Goal: Information Seeking & Learning: Learn about a topic

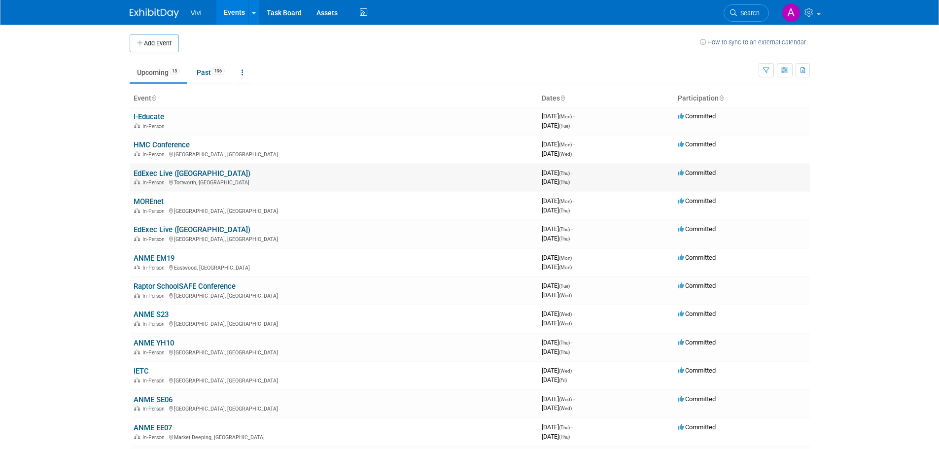
click at [173, 173] on link "EdExec Live ([GEOGRAPHIC_DATA])" at bounding box center [192, 173] width 117 height 9
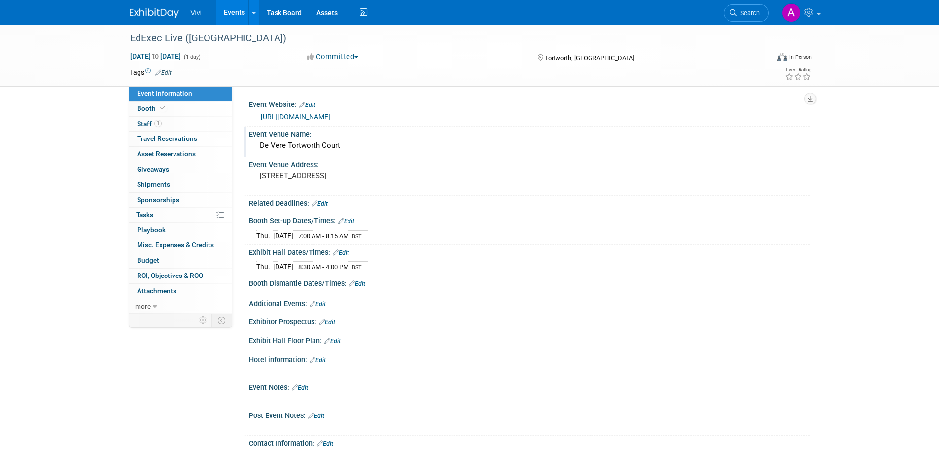
click at [282, 145] on div "De Vere Tortworth Court" at bounding box center [529, 145] width 546 height 15
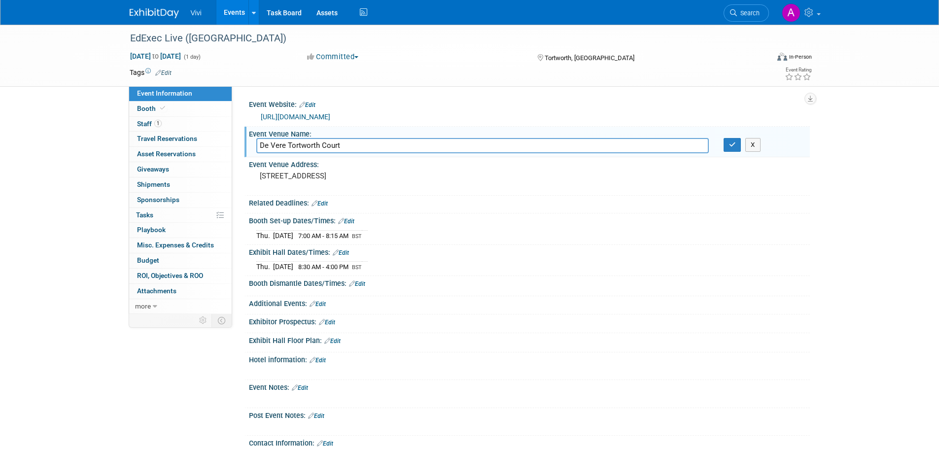
click at [282, 145] on input "De Vere Tortworth Court" at bounding box center [482, 145] width 452 height 15
click at [236, 16] on link "Events" at bounding box center [234, 12] width 36 height 25
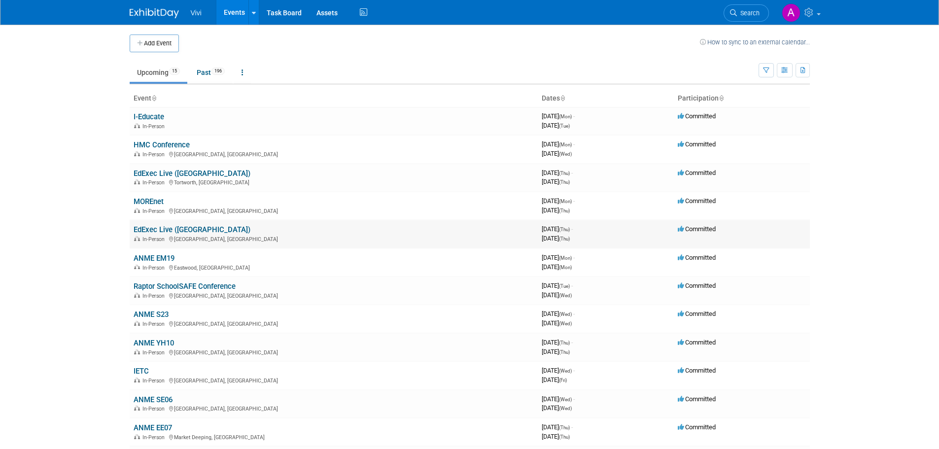
click at [173, 229] on link "EdExec Live ([GEOGRAPHIC_DATA])" at bounding box center [192, 229] width 117 height 9
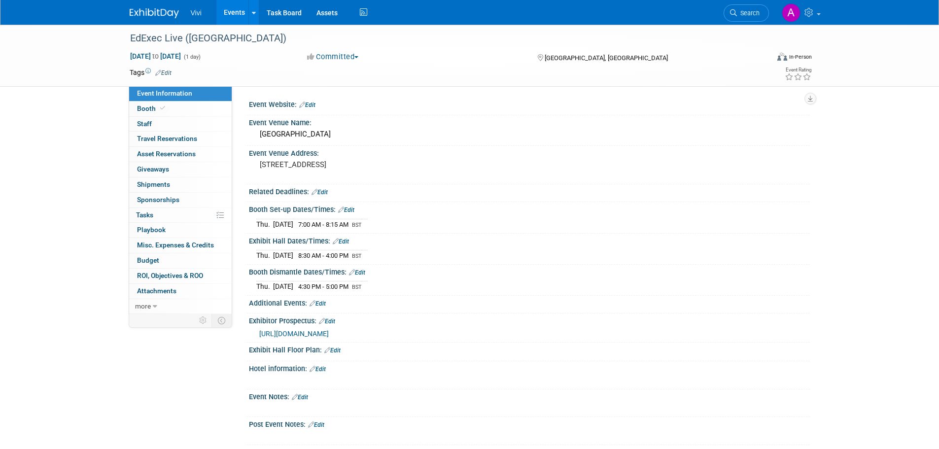
click at [227, 13] on link "Events" at bounding box center [234, 12] width 36 height 25
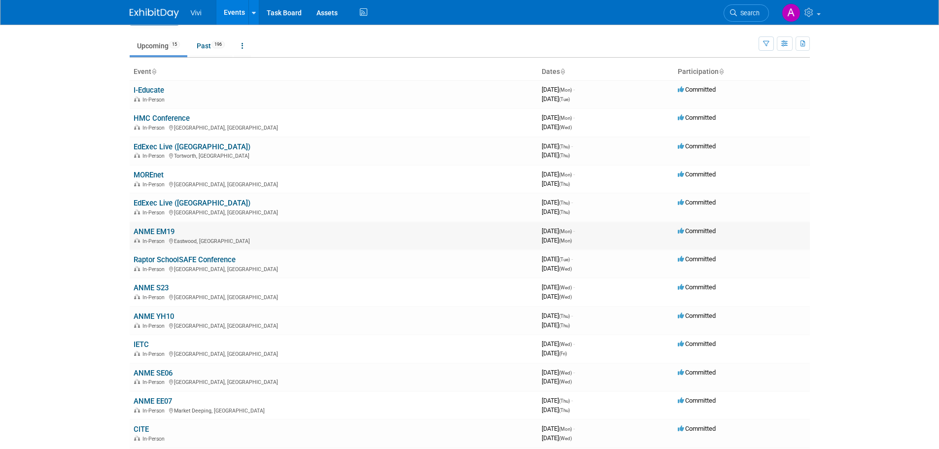
scroll to position [49, 0]
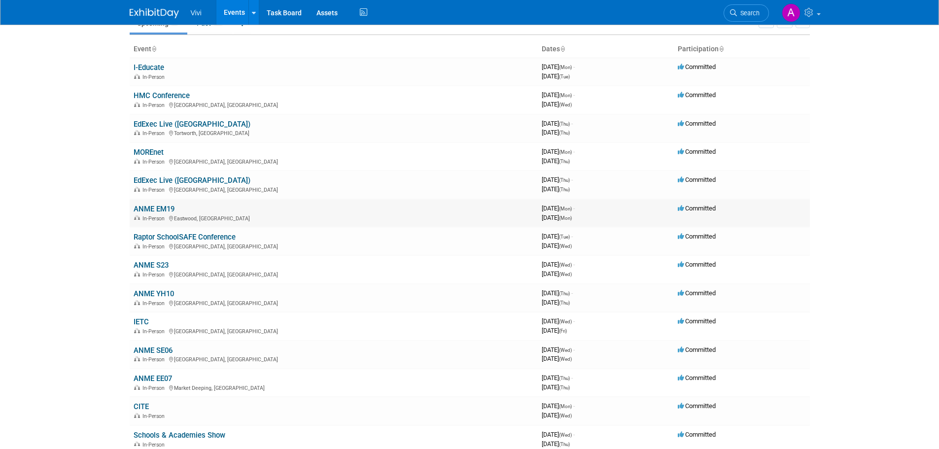
click at [146, 208] on link "ANME EM19" at bounding box center [154, 208] width 41 height 9
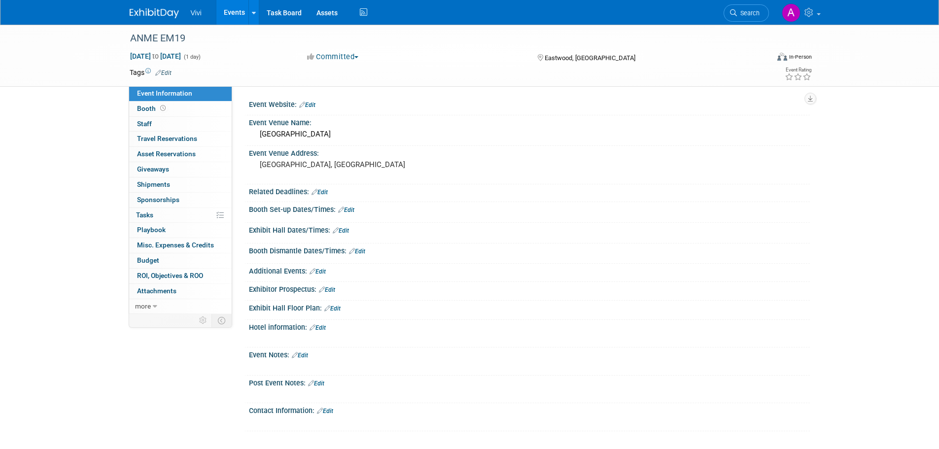
click at [241, 9] on link "Events" at bounding box center [234, 12] width 36 height 25
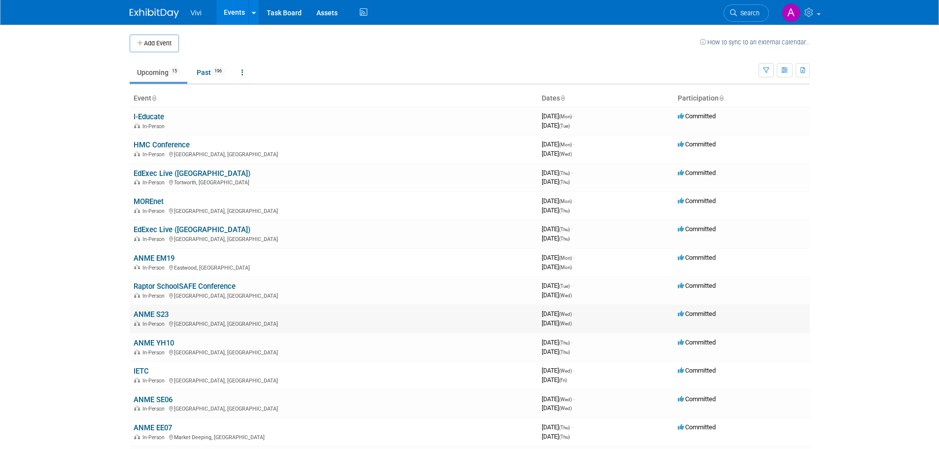
click at [158, 313] on link "ANME S23" at bounding box center [151, 314] width 35 height 9
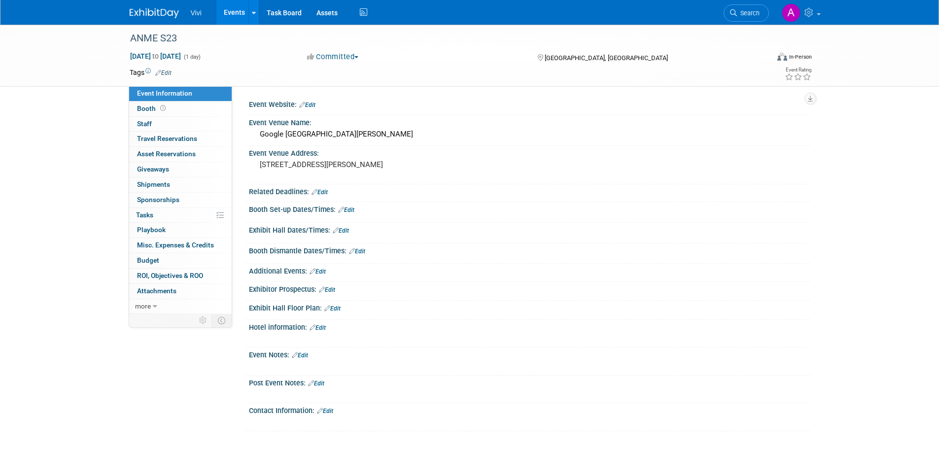
click at [239, 13] on link "Events" at bounding box center [234, 12] width 36 height 25
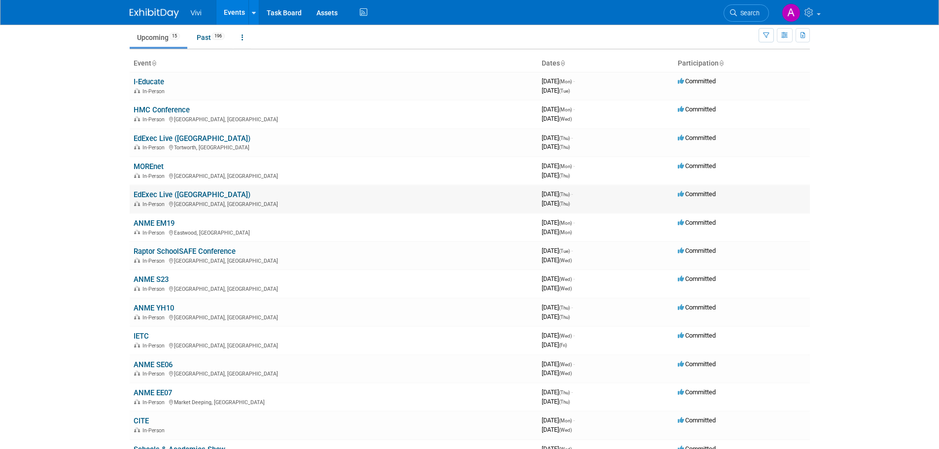
scroll to position [49, 0]
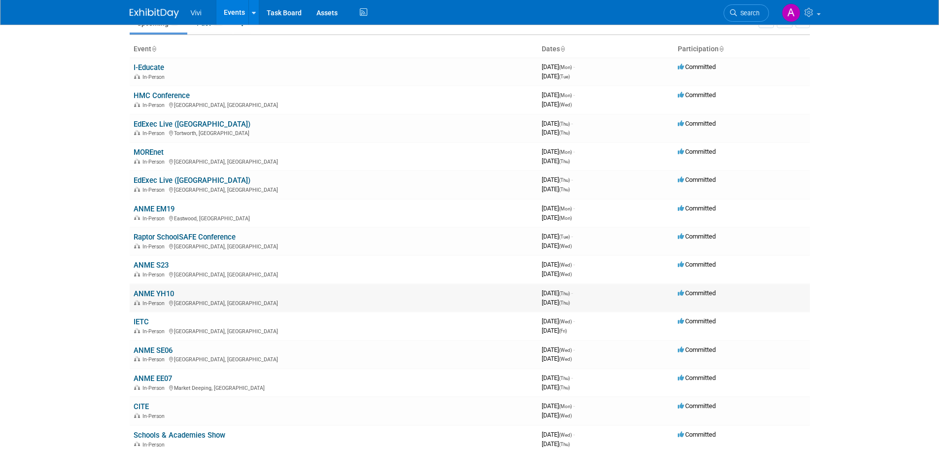
click at [169, 297] on link "ANME YH10" at bounding box center [154, 293] width 40 height 9
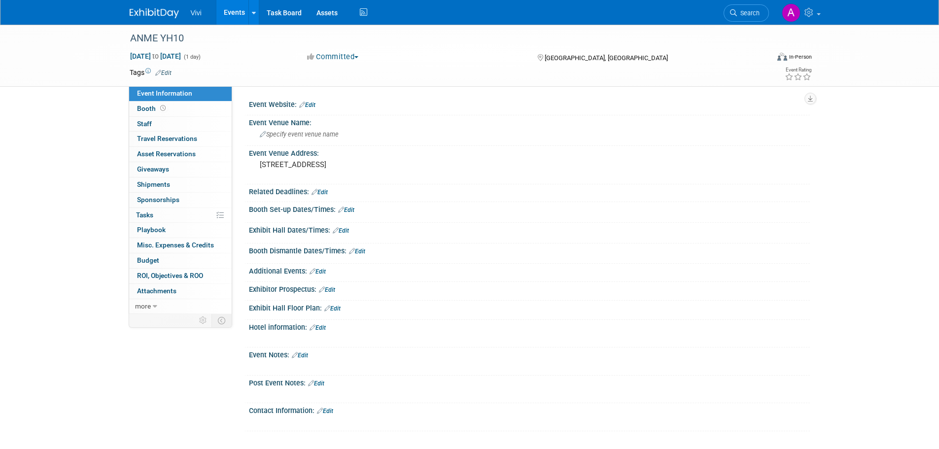
click at [222, 8] on link "Events" at bounding box center [234, 12] width 36 height 25
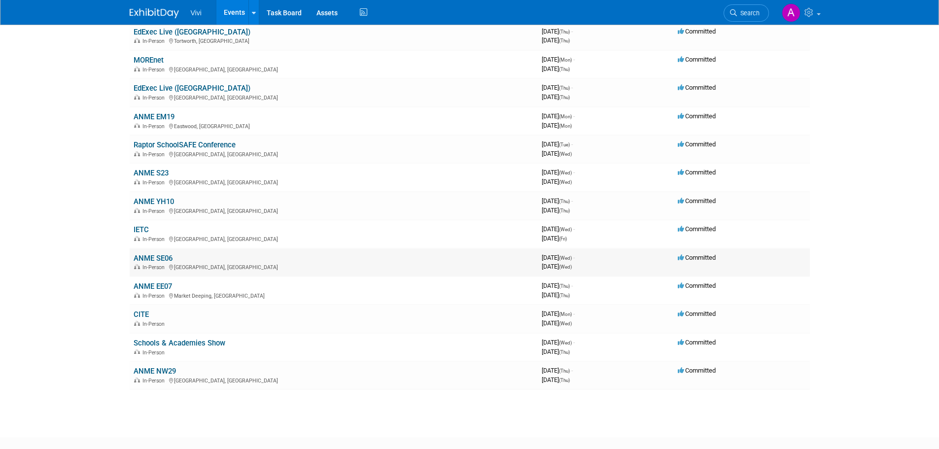
scroll to position [148, 0]
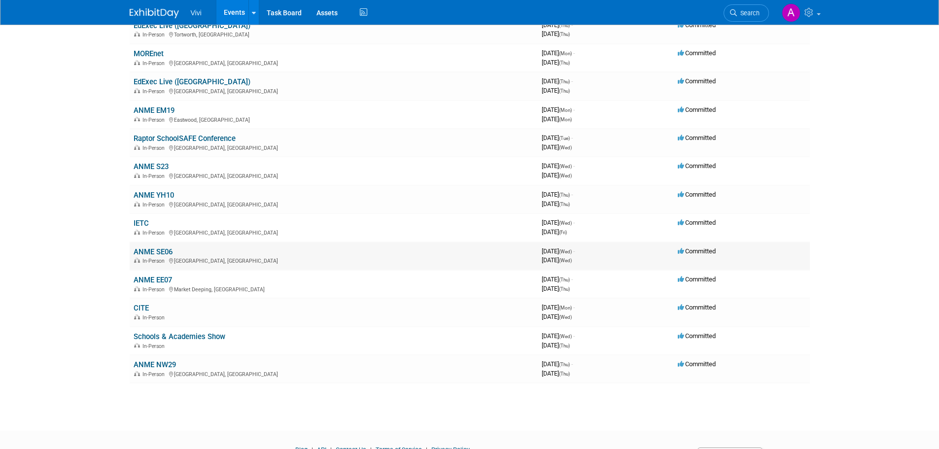
click at [168, 251] on link "ANME SE06" at bounding box center [153, 251] width 39 height 9
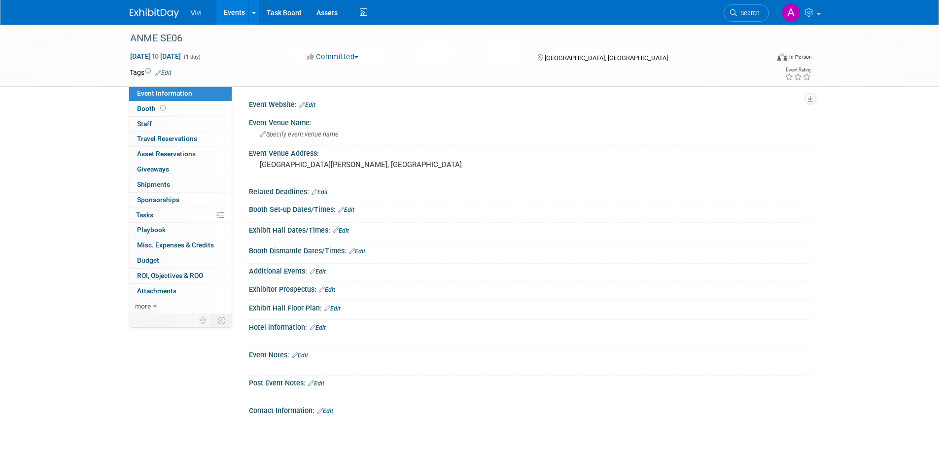
click at [234, 16] on link "Events" at bounding box center [234, 12] width 36 height 25
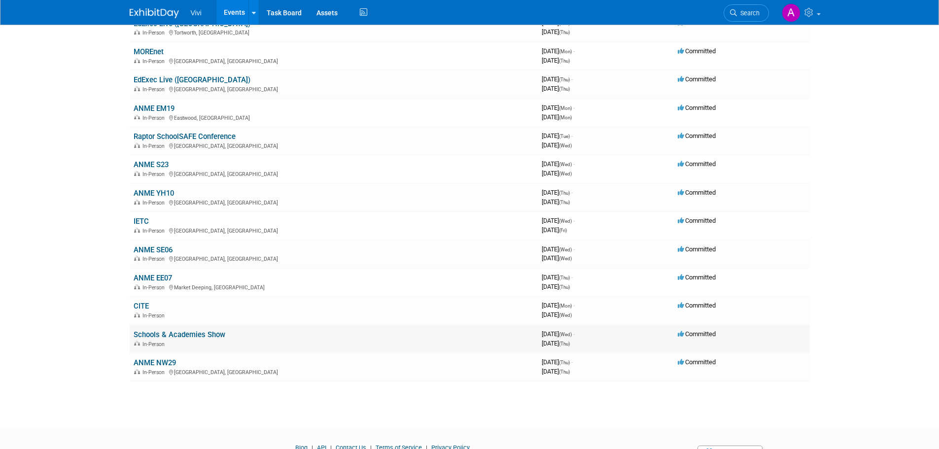
scroll to position [197, 0]
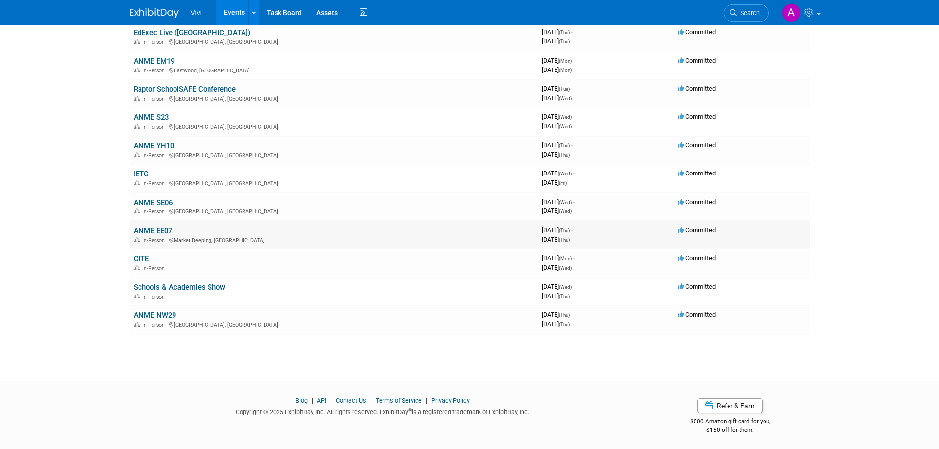
click at [160, 232] on link "ANME EE07" at bounding box center [153, 230] width 38 height 9
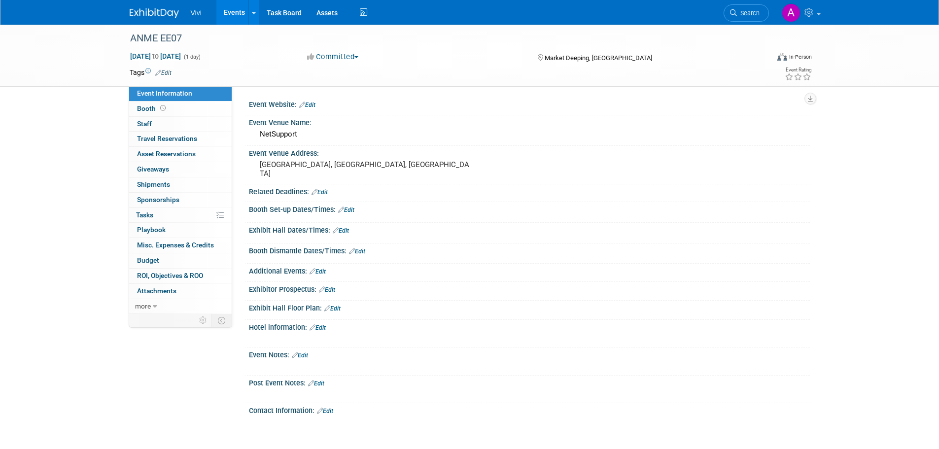
click at [224, 13] on link "Events" at bounding box center [234, 12] width 36 height 25
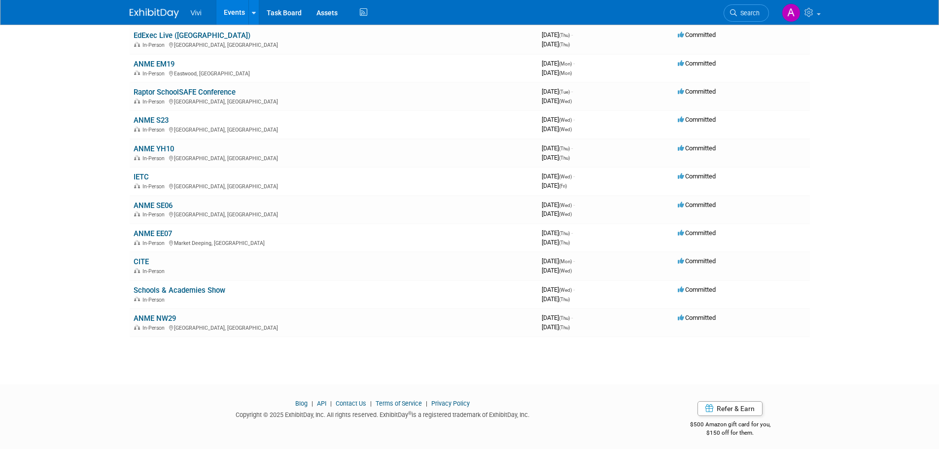
scroll to position [197, 0]
